Goal: Connect with others: Connect with others

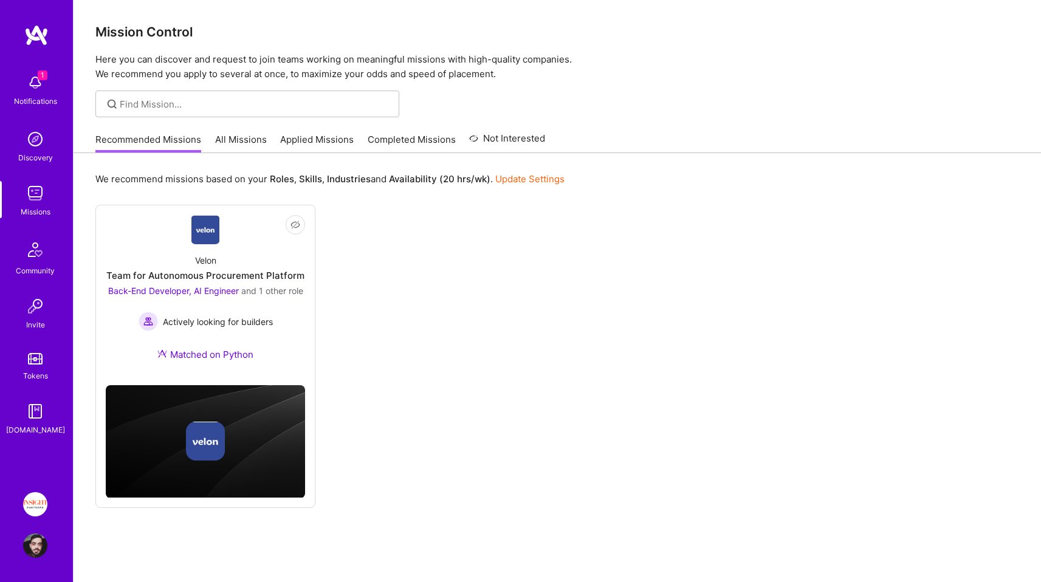
click at [44, 81] on img at bounding box center [35, 83] width 24 height 24
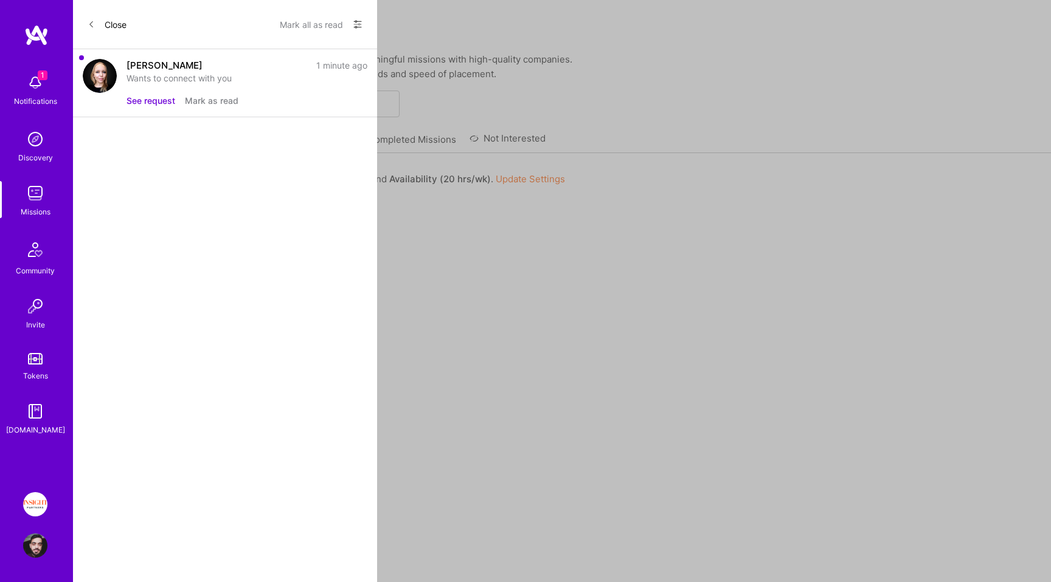
click at [150, 101] on button "See request" at bounding box center [150, 100] width 49 height 13
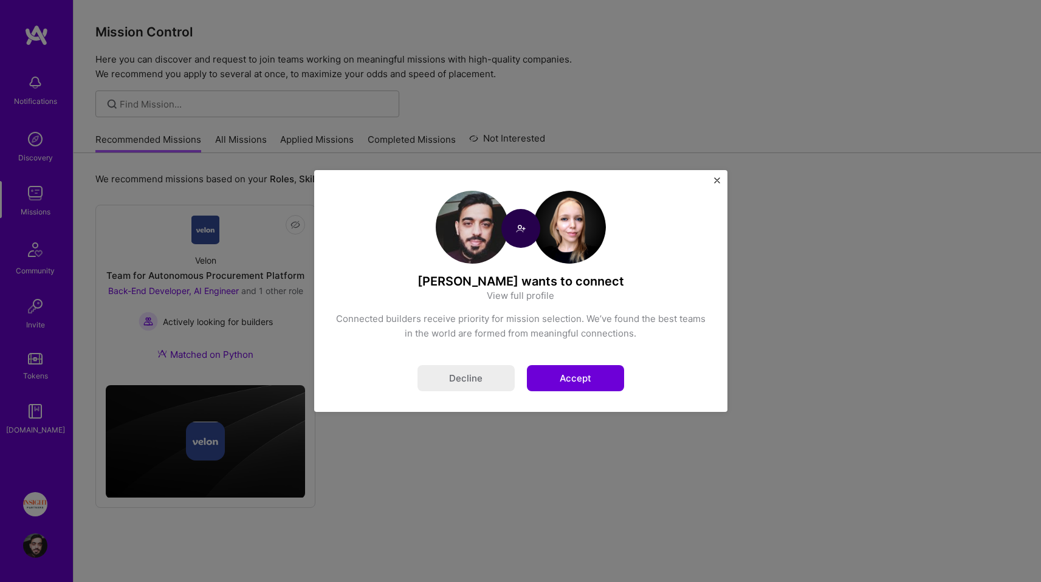
click at [592, 392] on div "[PERSON_NAME] wants to connect View full profile Connected builders receive pri…" at bounding box center [520, 291] width 413 height 242
click at [596, 384] on button "Accept" at bounding box center [575, 378] width 97 height 26
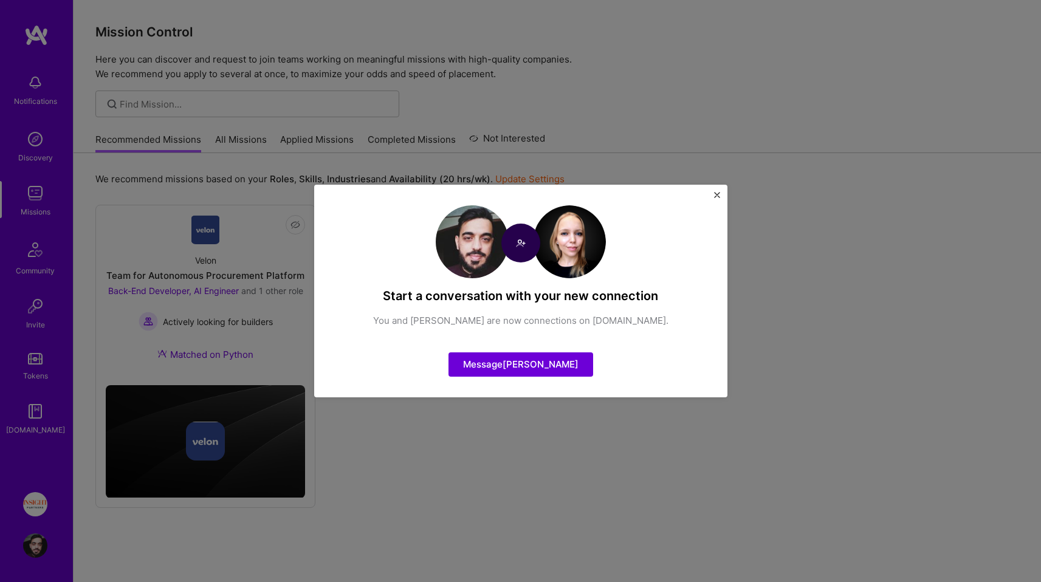
click at [38, 483] on div "Start a conversation with your new connection You and [PERSON_NAME] are now con…" at bounding box center [520, 291] width 1041 height 582
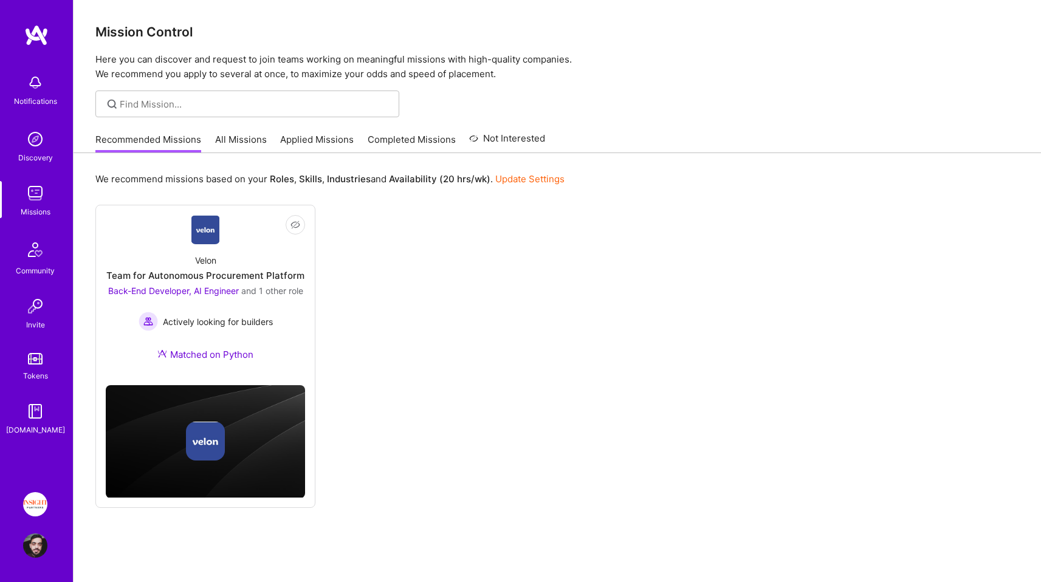
click at [36, 496] on img at bounding box center [35, 504] width 24 height 24
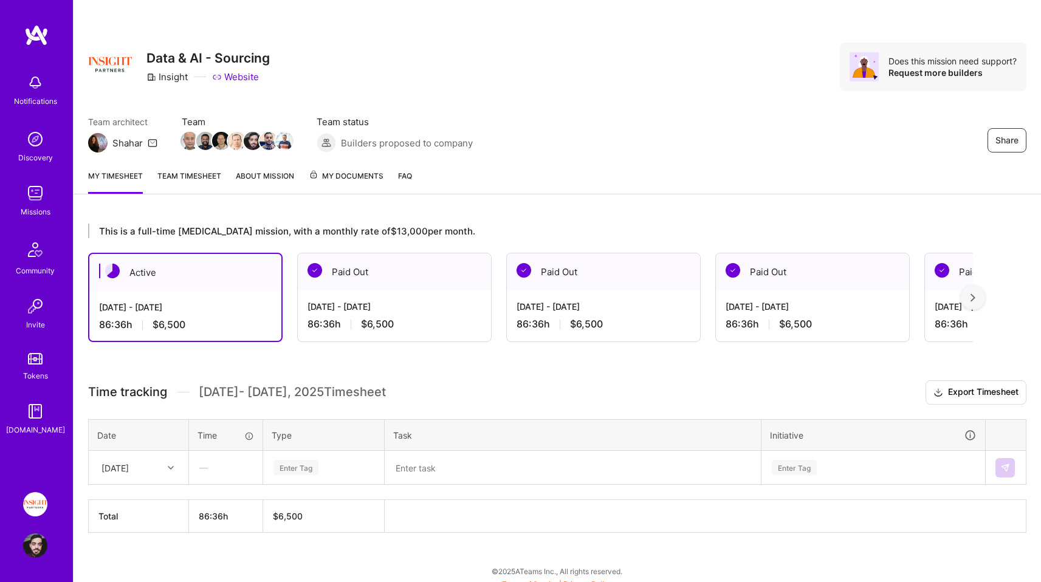
click at [28, 206] on div "Missions" at bounding box center [36, 211] width 30 height 13
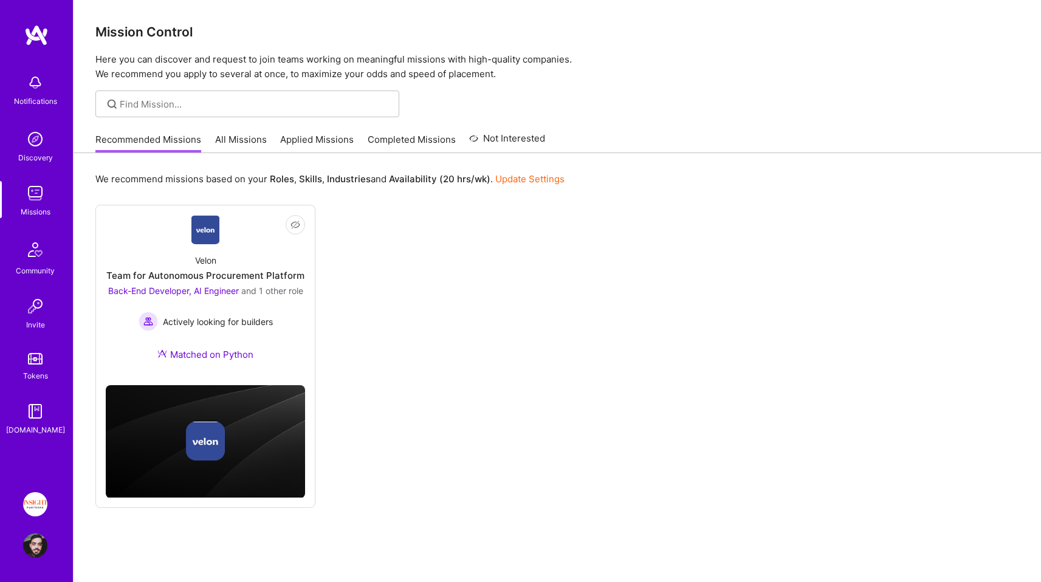
click at [319, 136] on link "Applied Missions" at bounding box center [317, 143] width 74 height 20
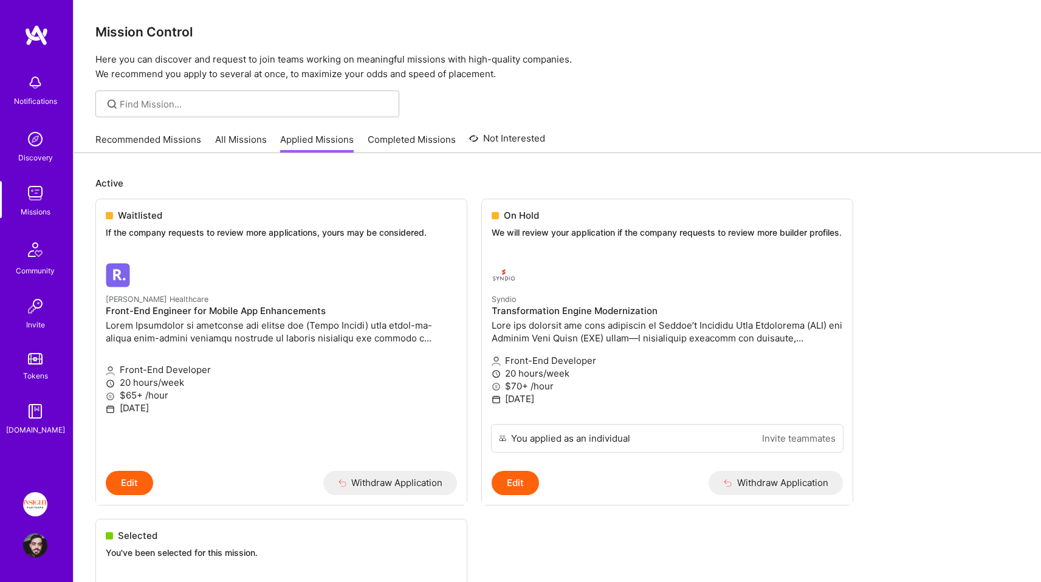
click at [241, 137] on link "All Missions" at bounding box center [241, 143] width 52 height 20
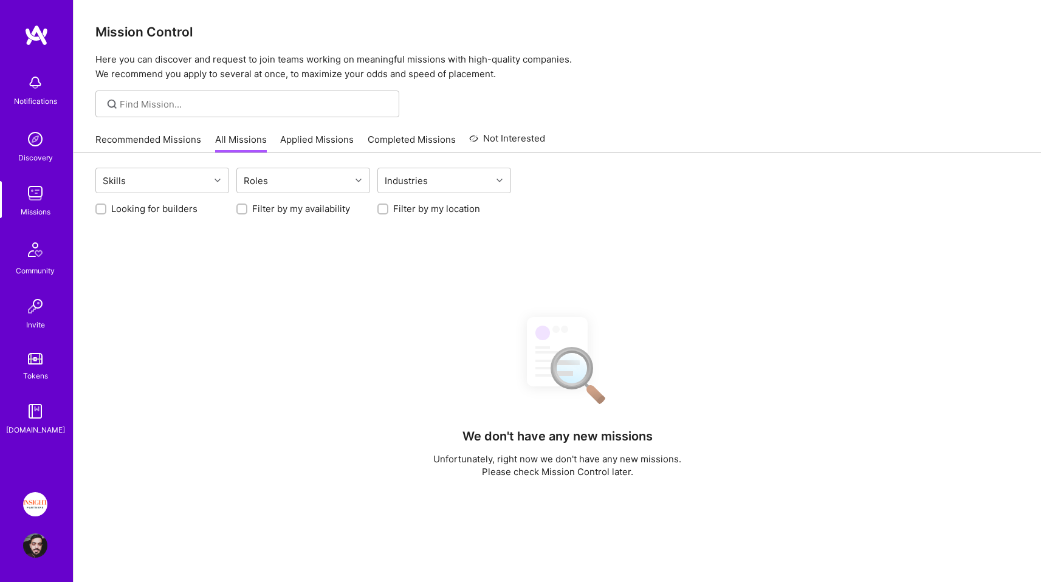
click at [430, 210] on label "Filter by my location" at bounding box center [436, 208] width 87 height 13
click at [388, 210] on input "Filter by my location" at bounding box center [384, 209] width 9 height 9
checkbox input "true"
click at [184, 212] on label "Looking for builders" at bounding box center [154, 208] width 86 height 13
click at [106, 212] on input "Looking for builders" at bounding box center [102, 209] width 9 height 9
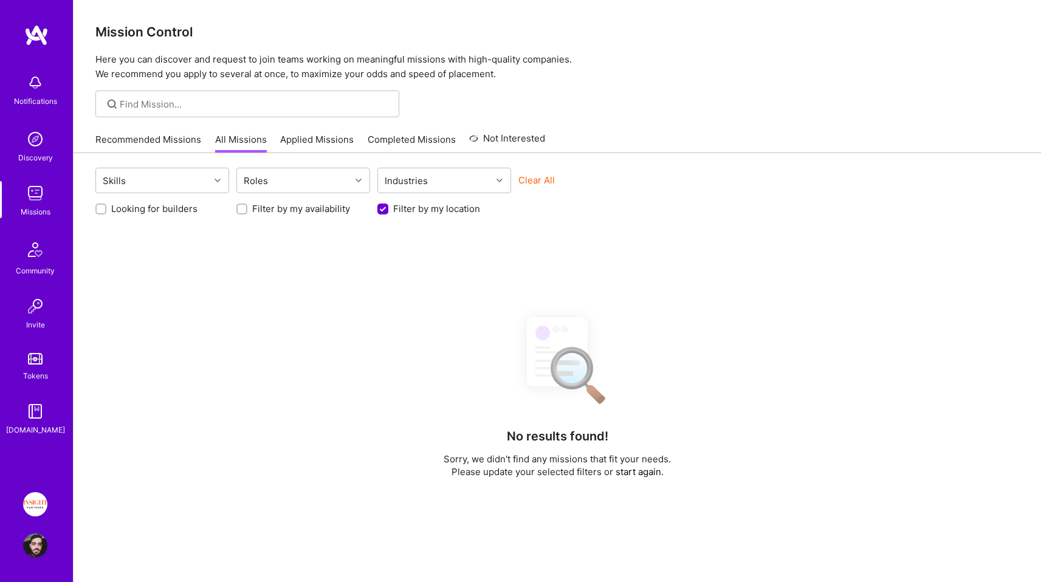
checkbox input "true"
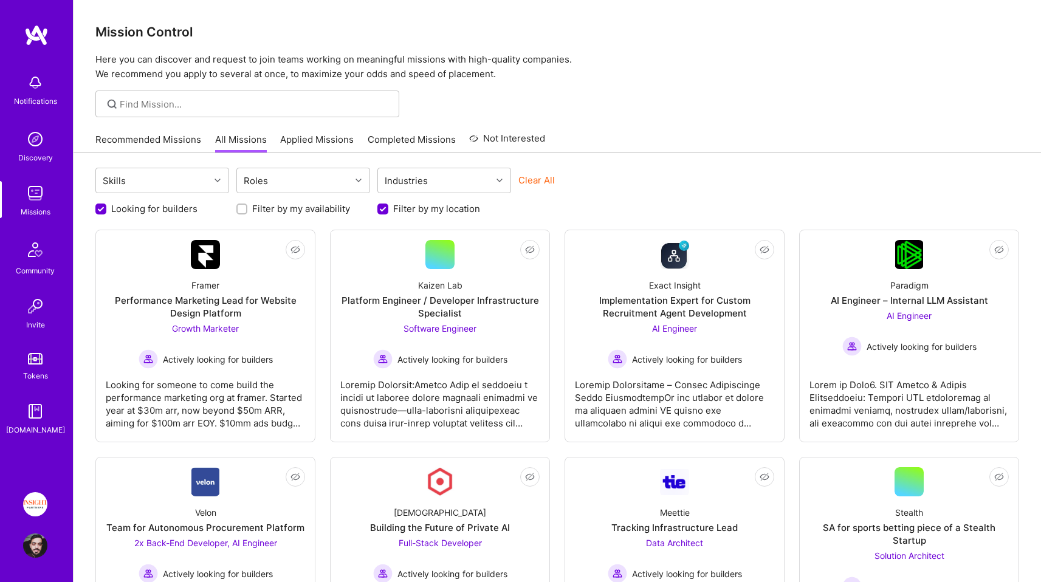
click at [258, 204] on label "Filter by my availability" at bounding box center [301, 208] width 98 height 13
click at [247, 205] on input "Filter by my availability" at bounding box center [243, 209] width 9 height 9
checkbox input "true"
